Goal: Task Accomplishment & Management: Manage account settings

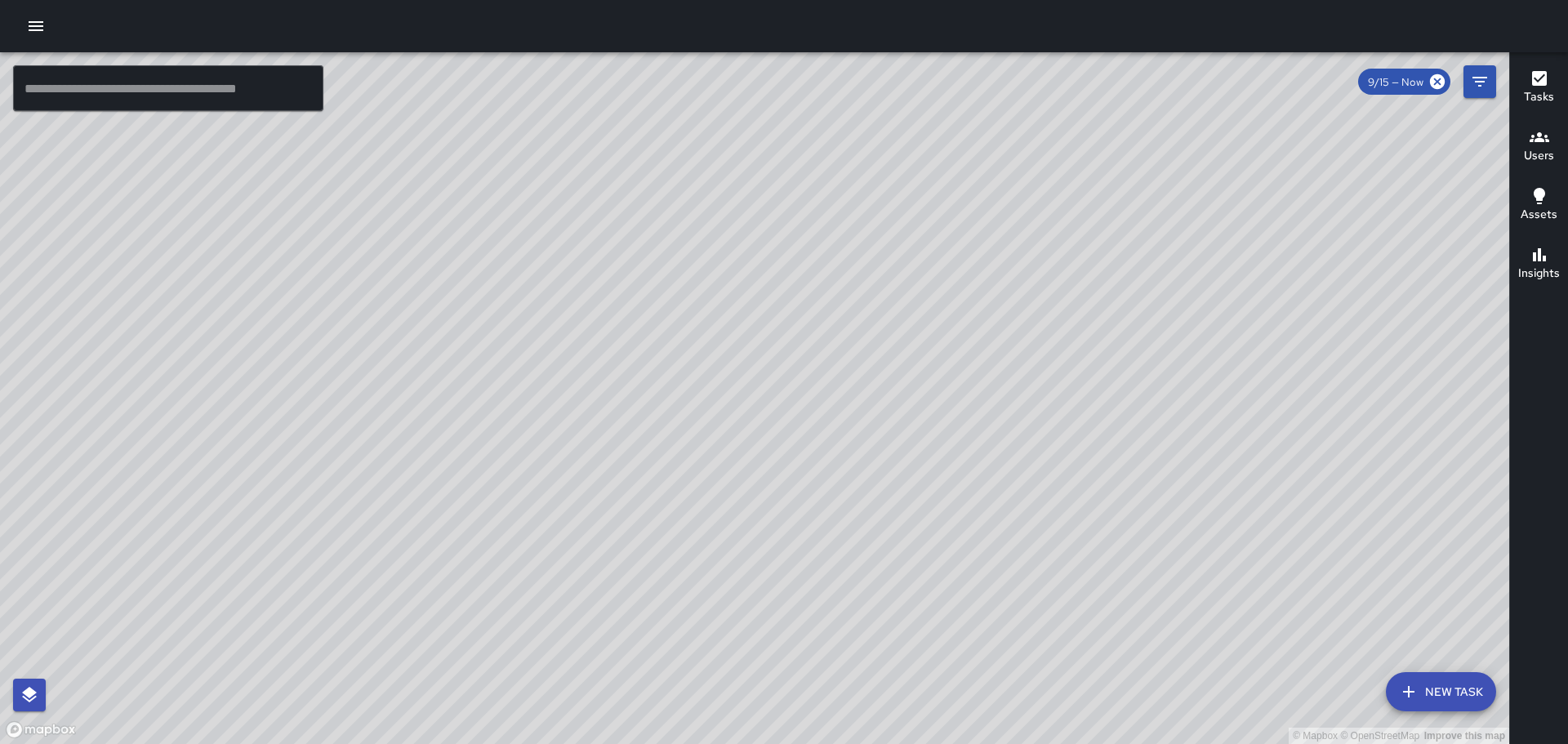
drag, startPoint x: 699, startPoint y: 462, endPoint x: 552, endPoint y: 565, distance: 179.5
click at [579, 645] on div "© Mapbox © OpenStreetMap Improve this map" at bounding box center [754, 397] width 1509 height 691
drag, startPoint x: 874, startPoint y: 403, endPoint x: 801, endPoint y: 372, distance: 79.3
click at [803, 371] on div "© Mapbox © OpenStreetMap Improve this map" at bounding box center [754, 397] width 1509 height 691
click at [34, 21] on icon "button" at bounding box center [36, 26] width 15 height 10
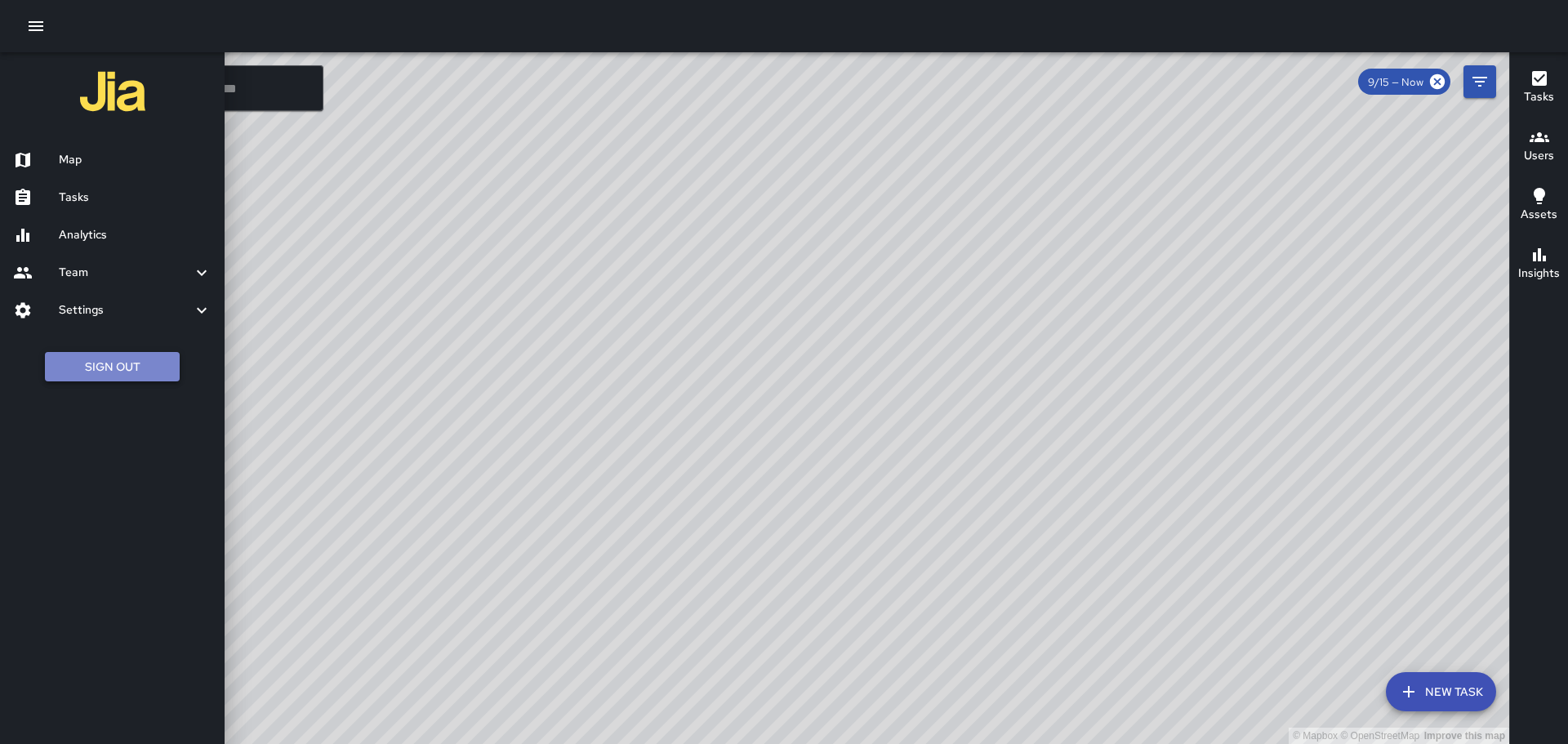
click at [117, 364] on button "Sign Out" at bounding box center [112, 367] width 135 height 30
